Goal: Task Accomplishment & Management: Manage account settings

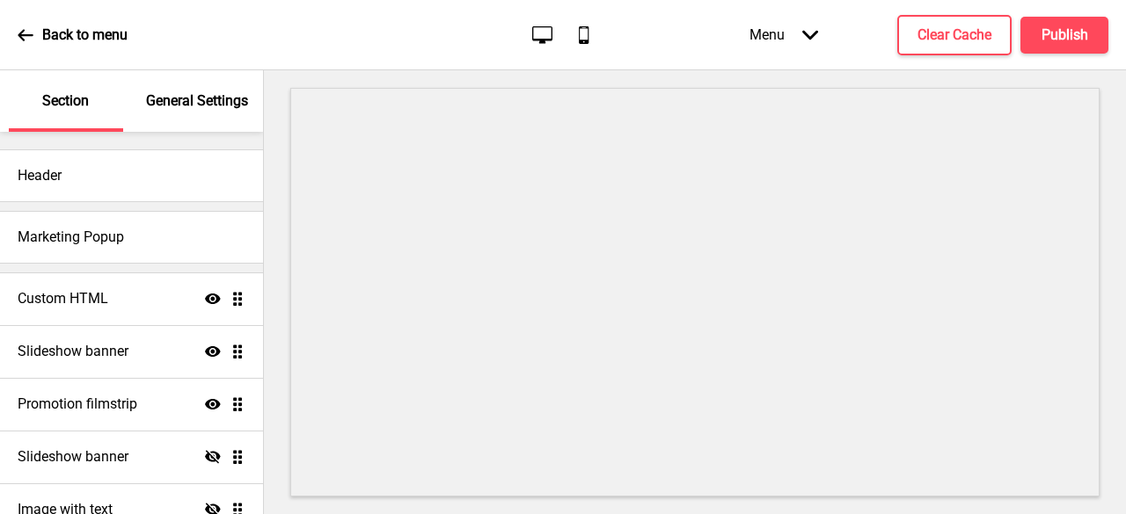
click at [106, 367] on div "Slideshow banner Show Drag" at bounding box center [131, 351] width 263 height 53
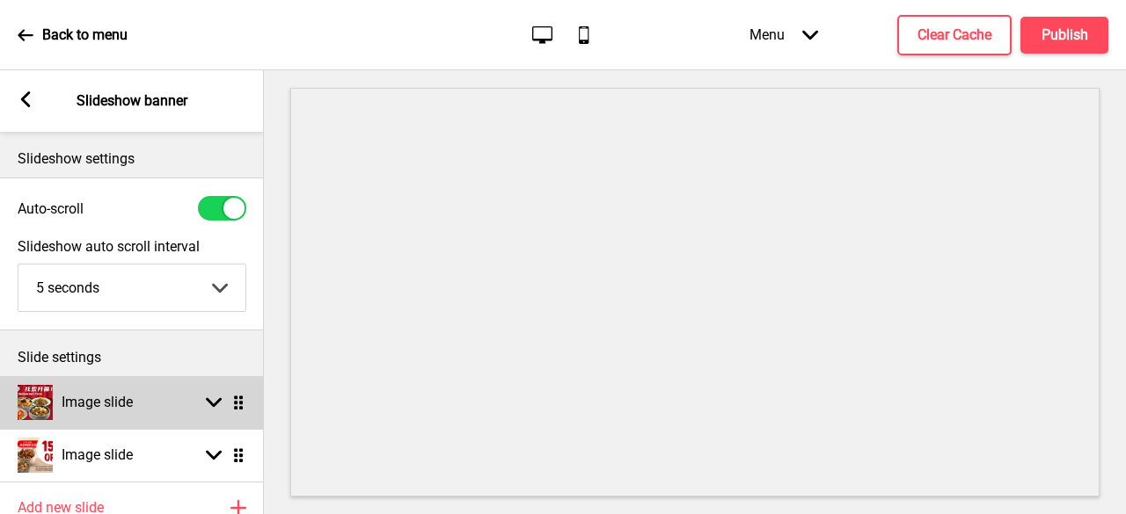
click at [222, 402] on div "Arrow down Drag" at bounding box center [221, 403] width 49 height 16
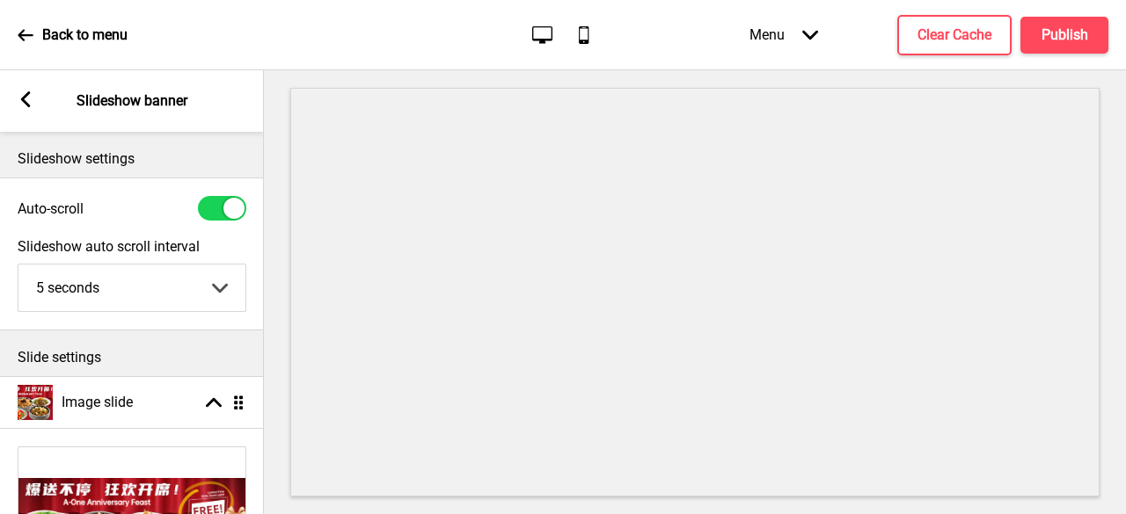
click at [270, 490] on div at bounding box center [695, 292] width 862 height 444
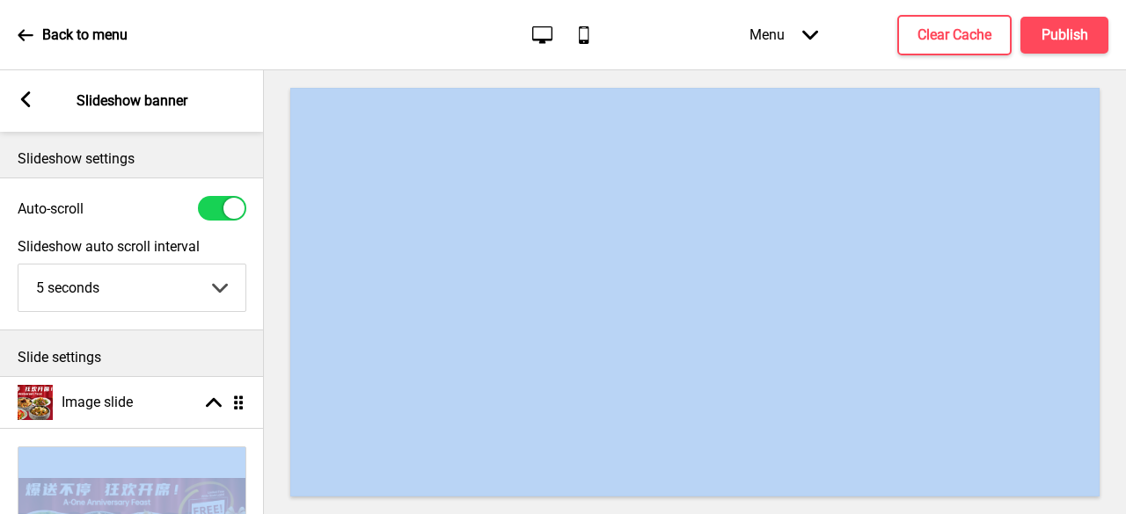
drag, startPoint x: 270, startPoint y: 490, endPoint x: 256, endPoint y: 487, distance: 14.3
click at [256, 487] on div "Section General Settings Header Marketing Popup Custom HTML Show Drag Slideshow…" at bounding box center [563, 292] width 1126 height 444
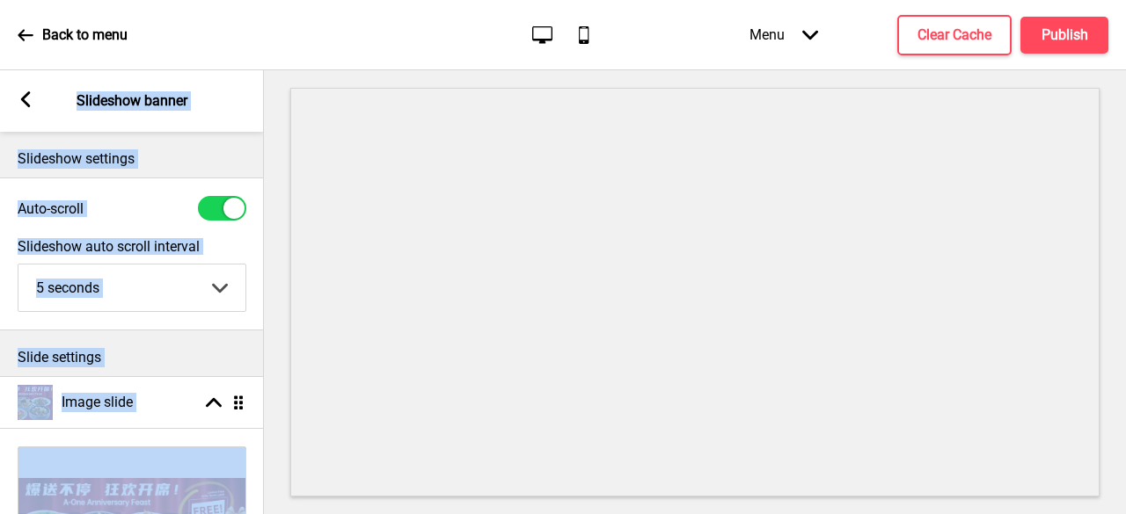
drag, startPoint x: 256, startPoint y: 487, endPoint x: 250, endPoint y: 520, distance: 33.1
click at [250, 514] on html "Back to menu Desktop Mobile Menu Arrow down Product Page Store Information Chec…" at bounding box center [563, 257] width 1126 height 514
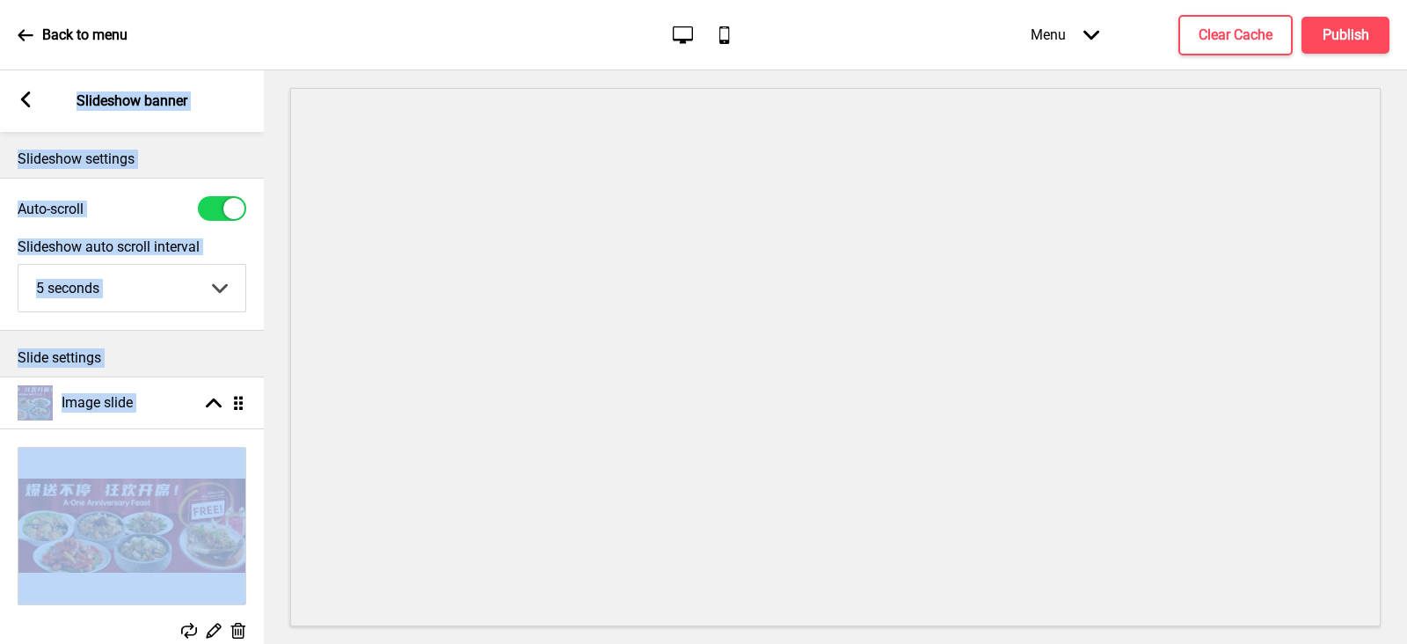
scroll to position [150, 0]
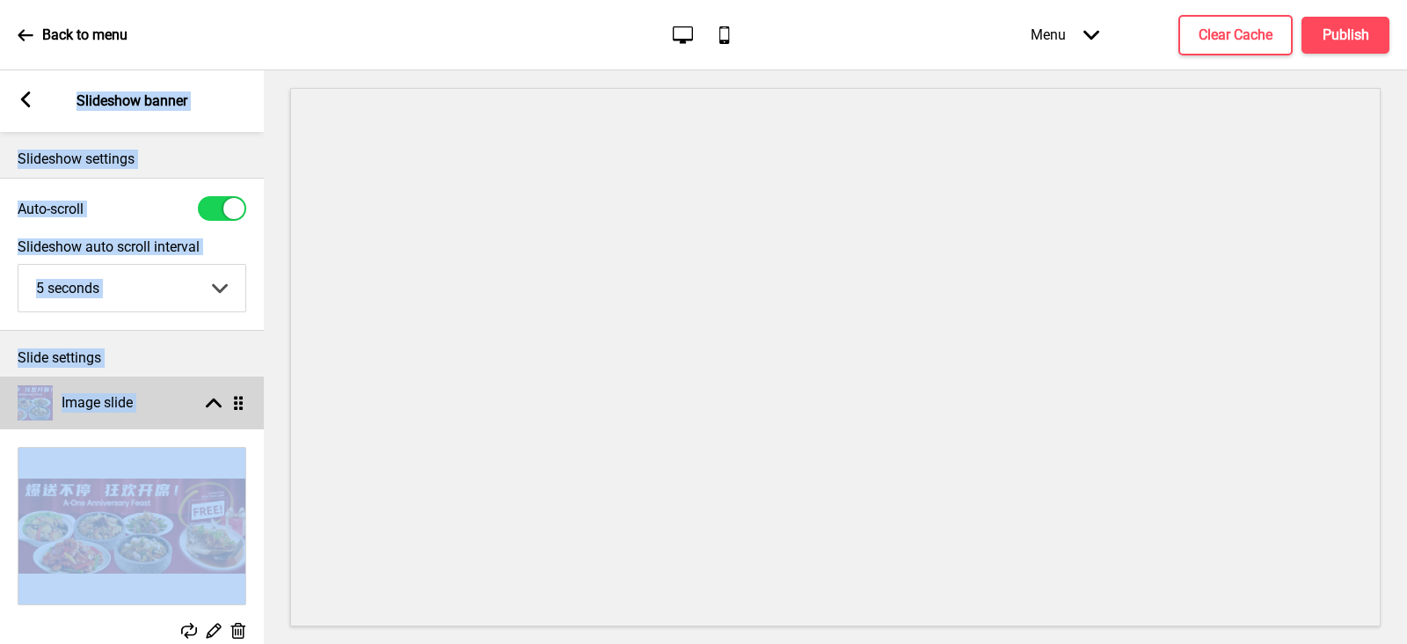
drag, startPoint x: 1102, startPoint y: 2, endPoint x: 215, endPoint y: 397, distance: 971.2
click at [215, 397] on rect at bounding box center [214, 403] width 16 height 16
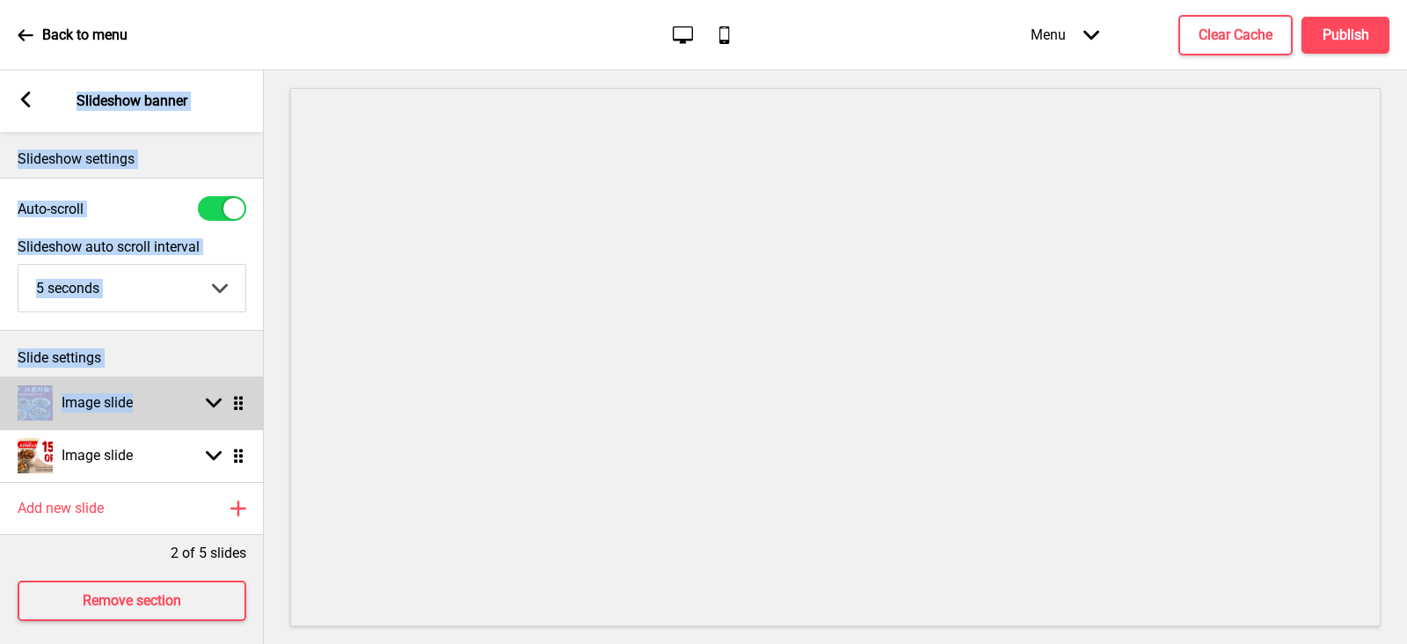
click at [215, 397] on rect at bounding box center [214, 403] width 16 height 16
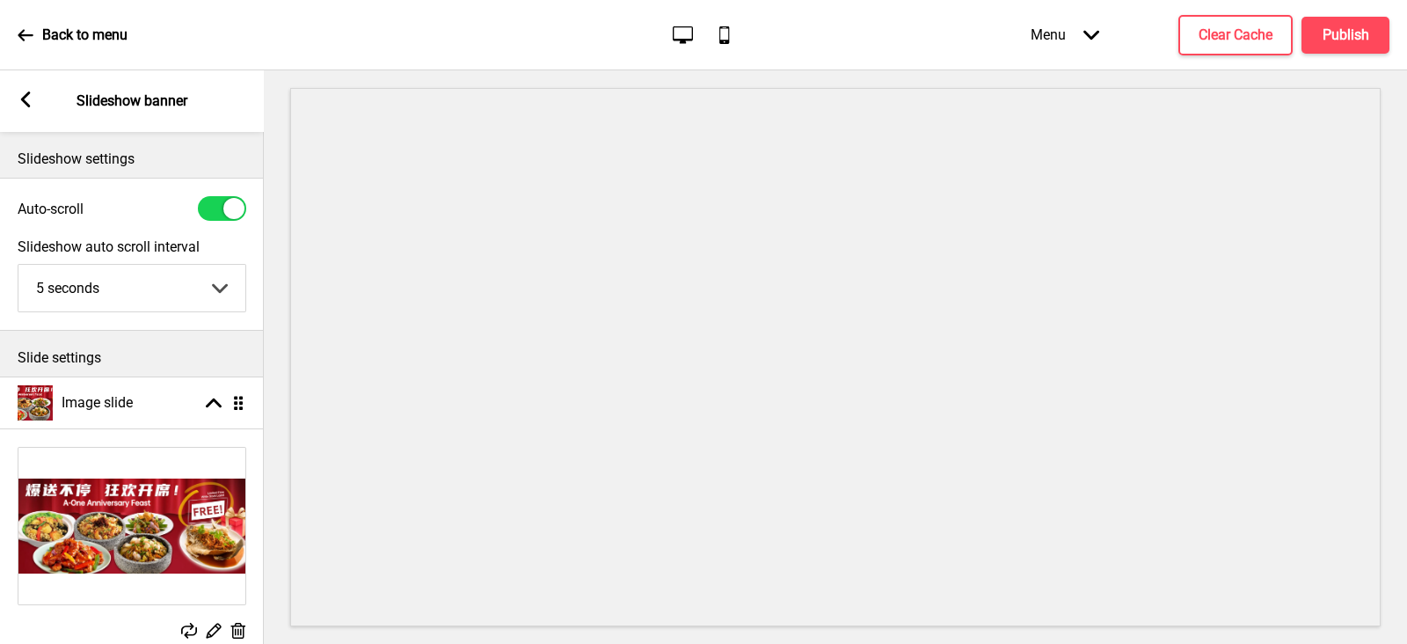
click at [234, 514] on rect at bounding box center [238, 631] width 18 height 18
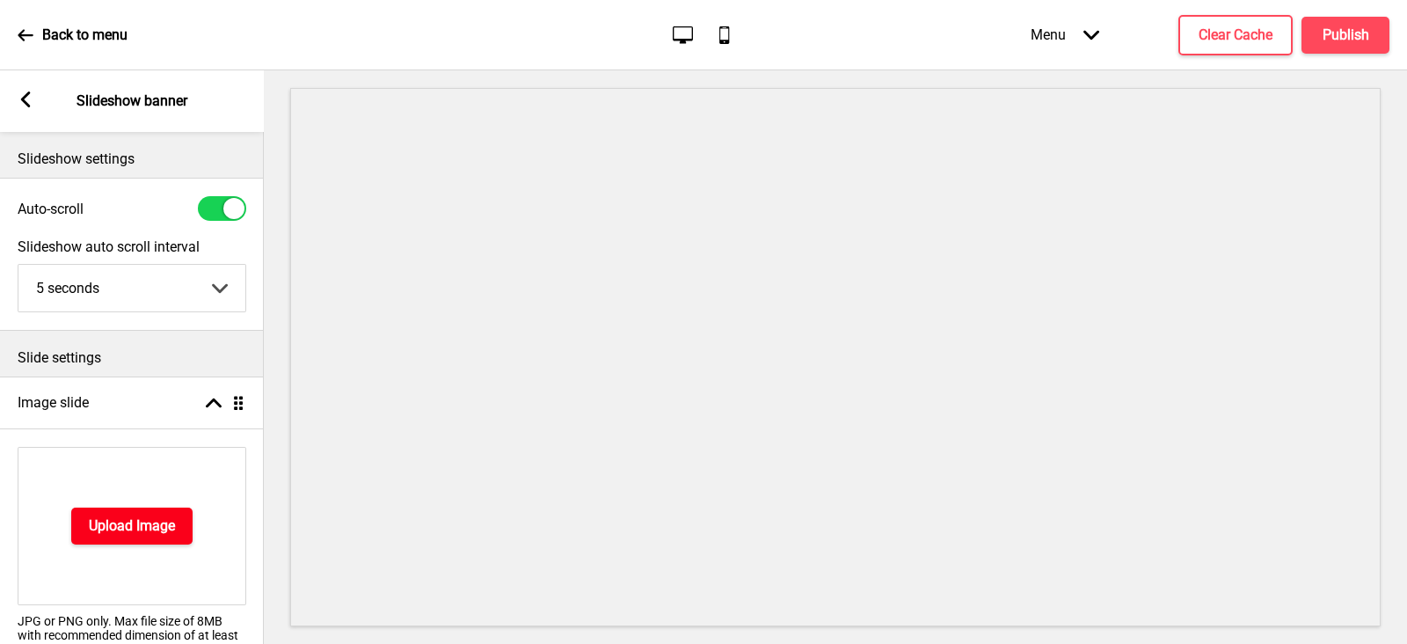
click at [149, 514] on button "Upload Image" at bounding box center [131, 525] width 121 height 37
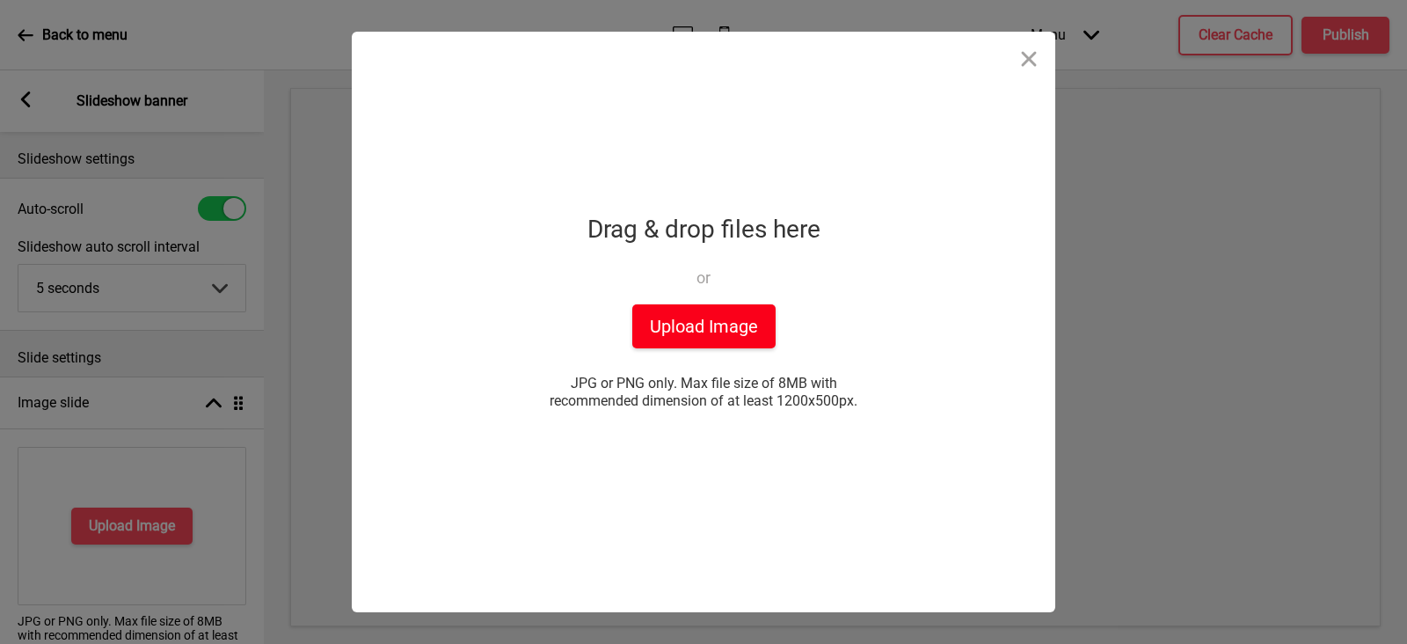
click at [718, 327] on button "Upload Image" at bounding box center [703, 326] width 143 height 44
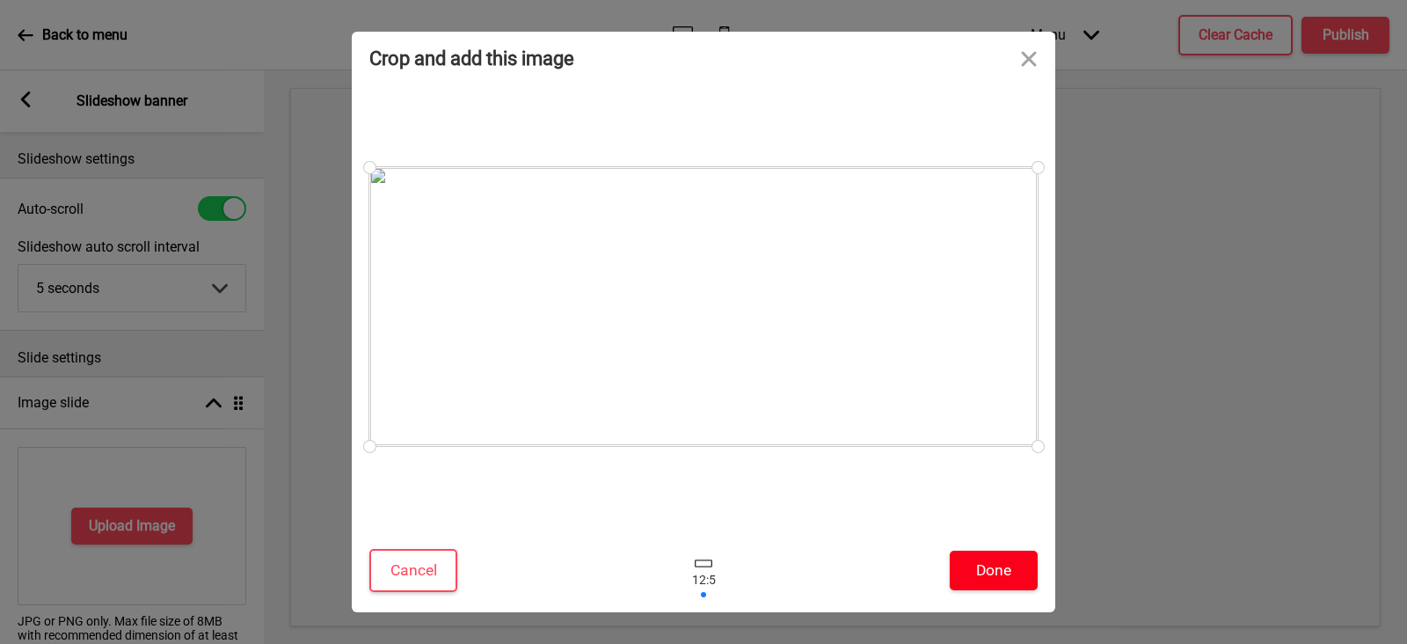
click at [988, 514] on button "Done" at bounding box center [994, 570] width 88 height 40
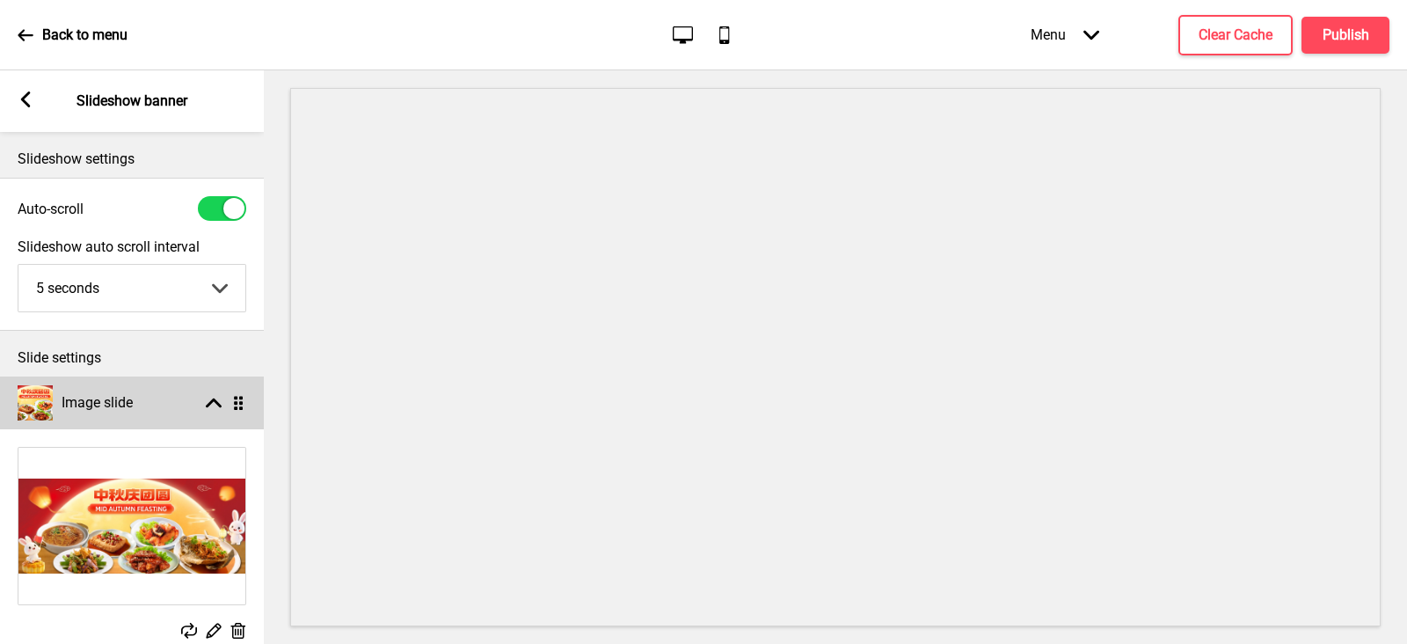
click at [219, 405] on icon at bounding box center [214, 403] width 16 height 10
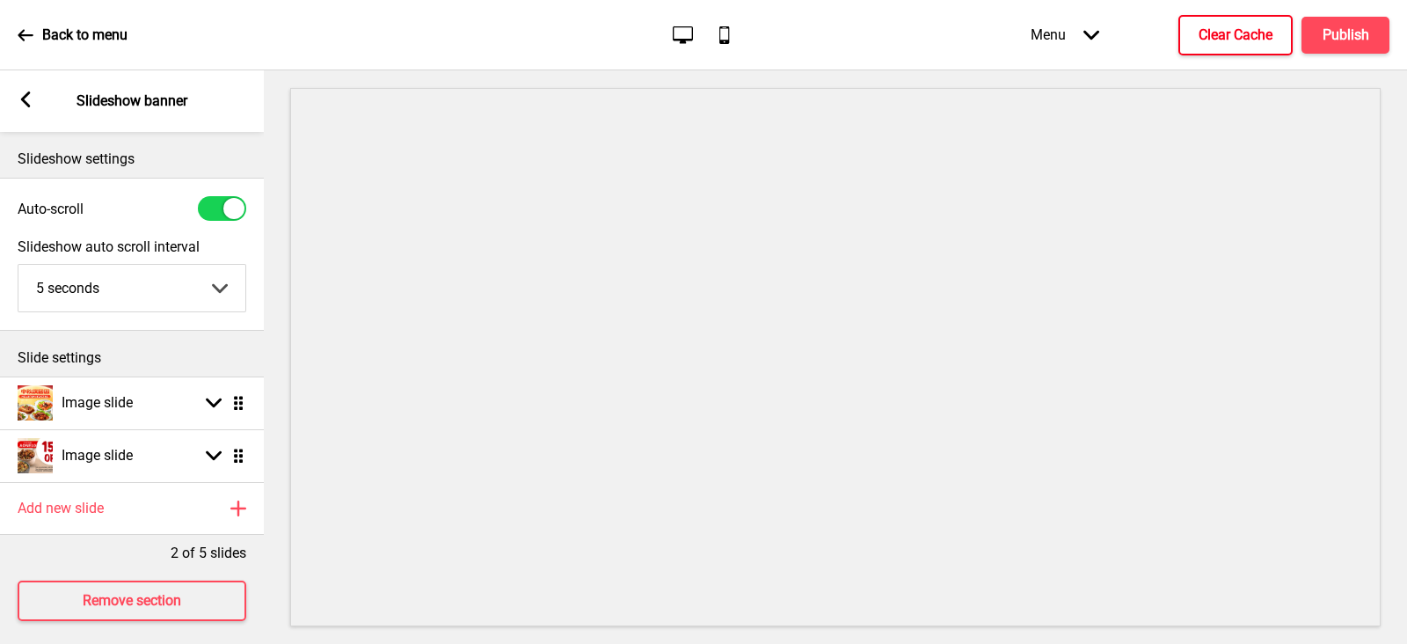
click at [1125, 38] on h4 "Clear Cache" at bounding box center [1236, 35] width 74 height 19
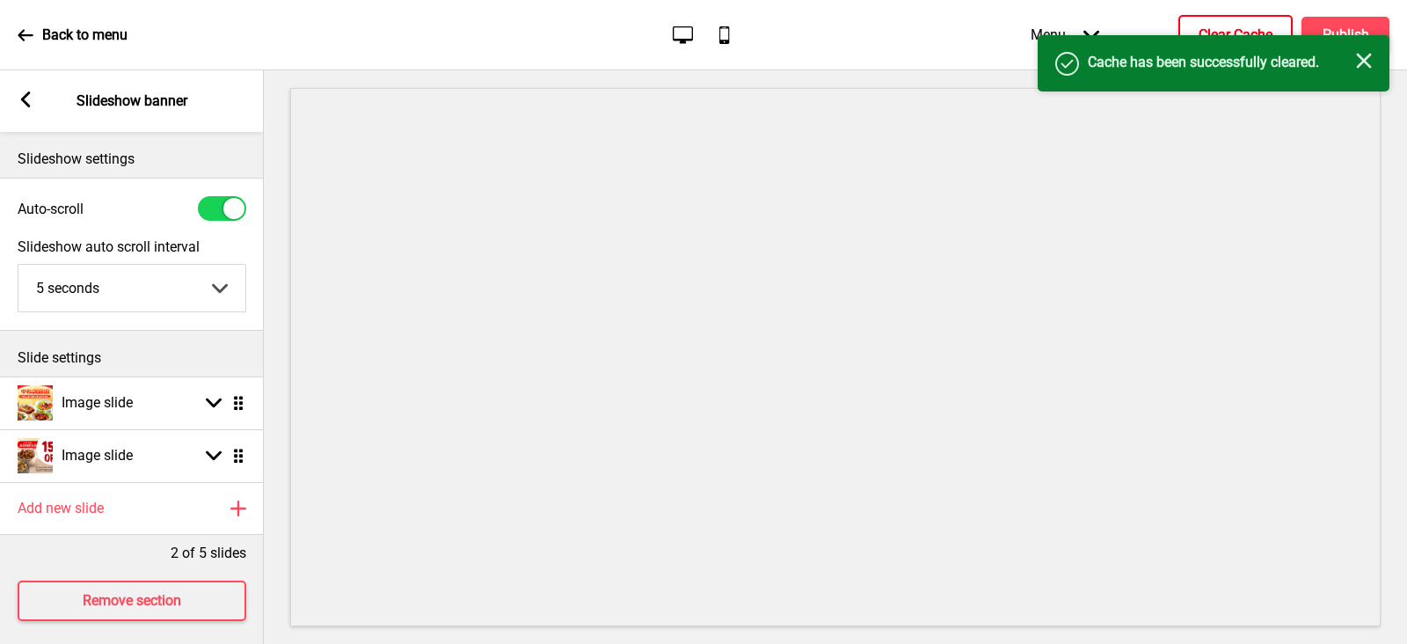
click at [1125, 36] on div "Success Cache has been successfully cleared. Close" at bounding box center [1214, 63] width 352 height 56
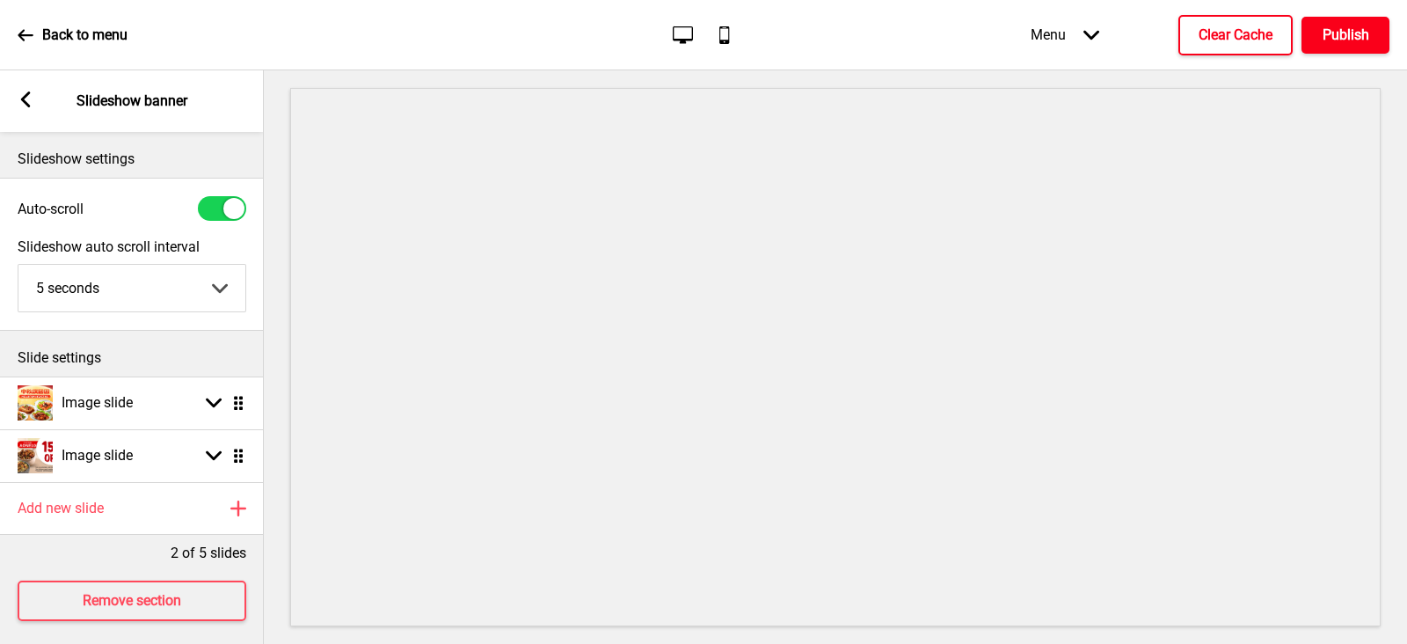
click at [1125, 26] on h4 "Publish" at bounding box center [1346, 35] width 47 height 19
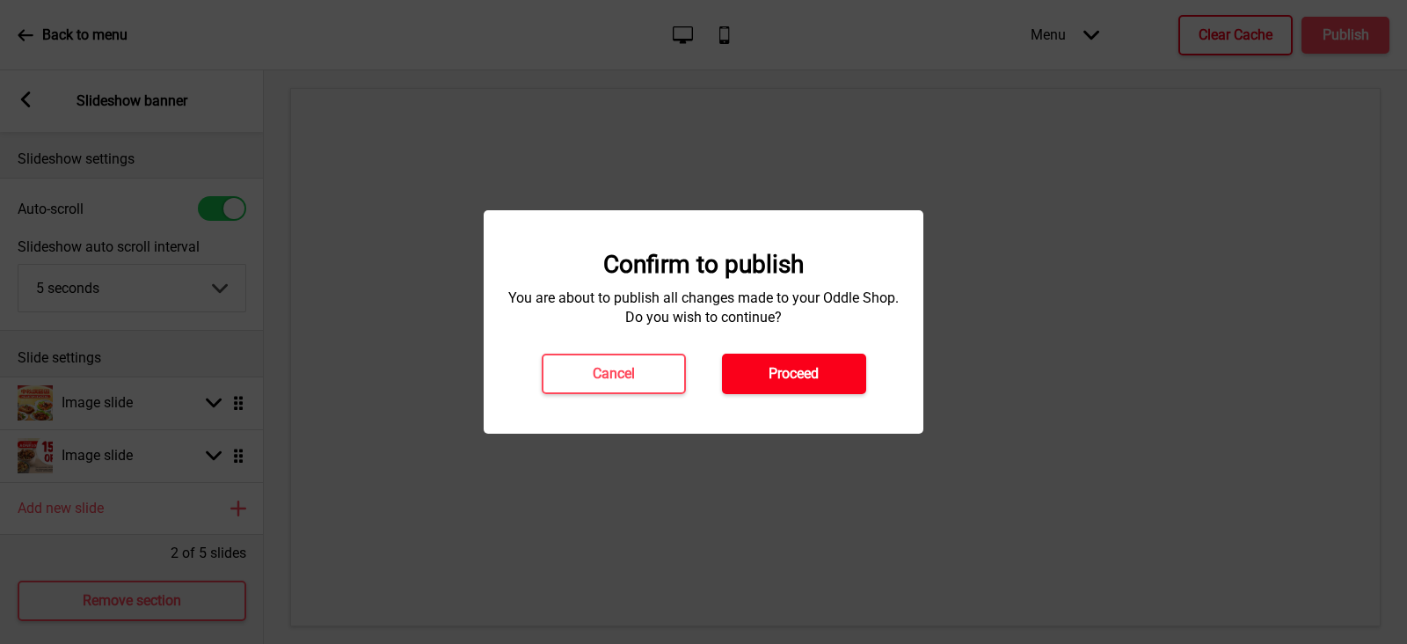
click at [843, 368] on button "Proceed" at bounding box center [794, 374] width 144 height 40
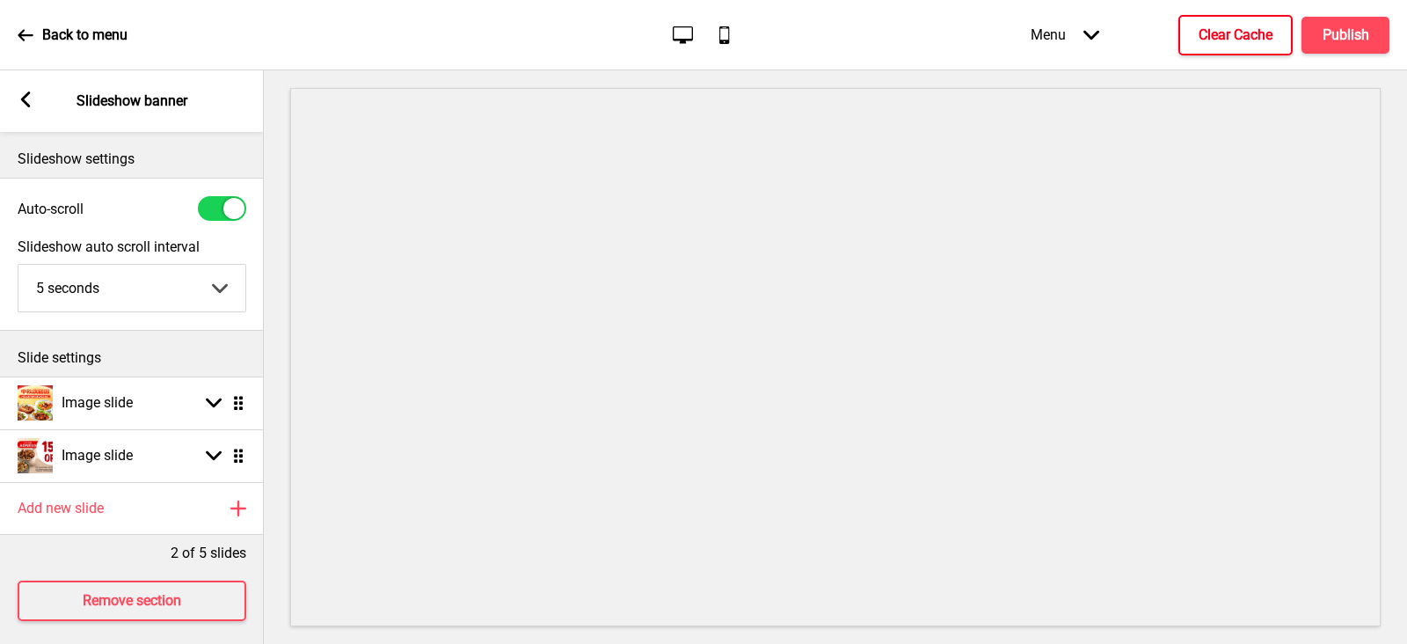
click at [72, 43] on p "Back to menu" at bounding box center [84, 35] width 85 height 19
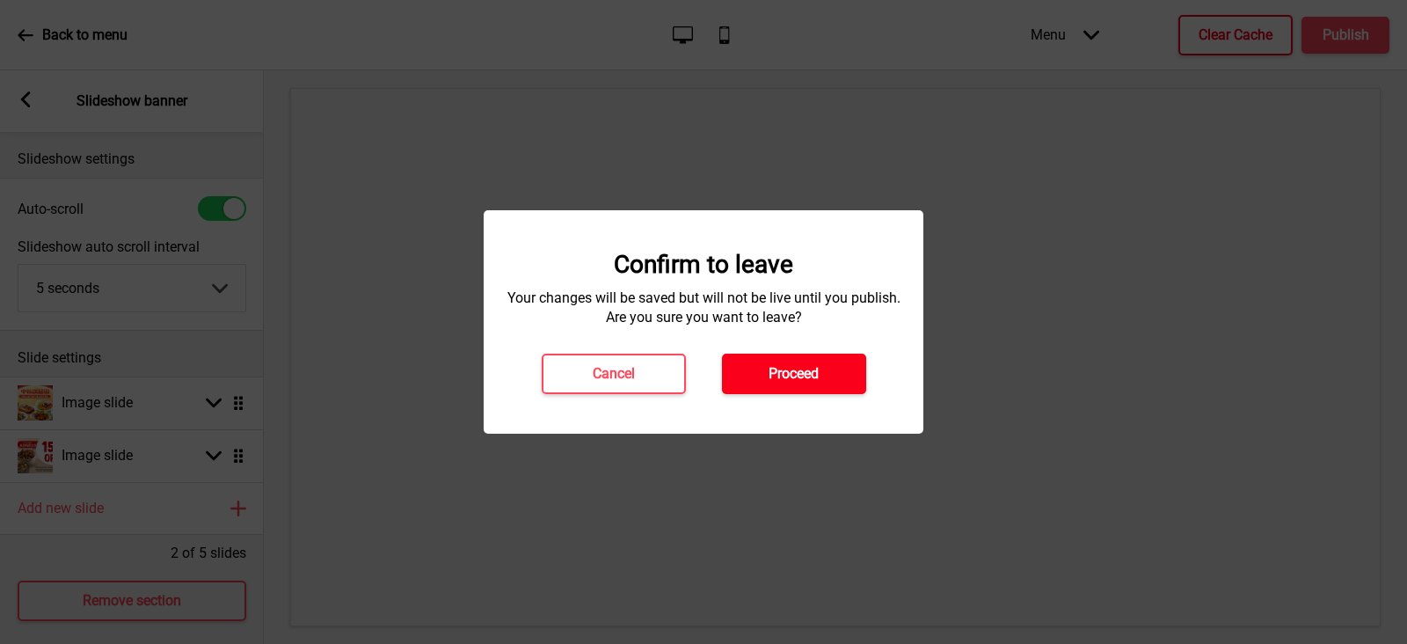
click at [805, 382] on h4 "Proceed" at bounding box center [794, 373] width 50 height 19
